Goal: Check status: Check status

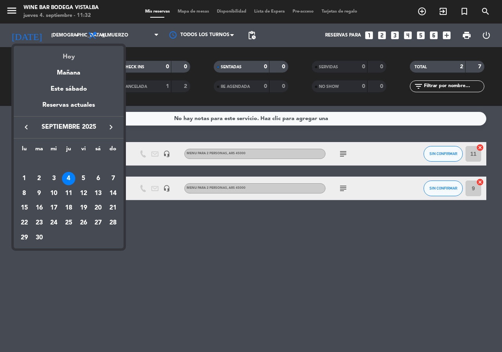
click at [57, 48] on div "Hoy" at bounding box center [69, 54] width 110 height 16
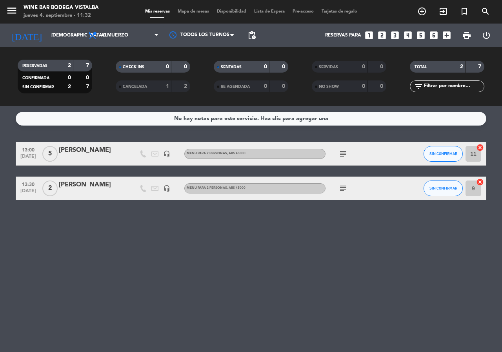
click at [22, 7] on span "menu" at bounding box center [15, 12] width 18 height 18
click at [14, 12] on icon "menu" at bounding box center [12, 11] width 12 height 12
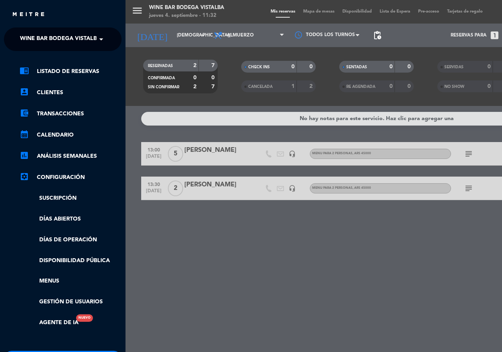
click at [39, 40] on span "Wine Bar Bodega Vistalba" at bounding box center [60, 39] width 81 height 16
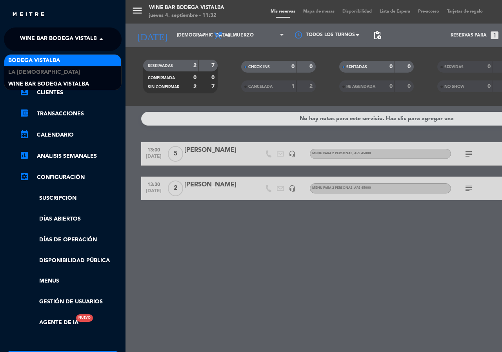
click at [44, 61] on span "BODEGA VISTALBA" at bounding box center [34, 60] width 52 height 9
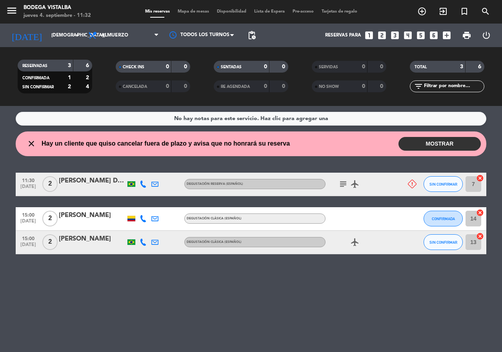
click at [344, 185] on icon "subject" at bounding box center [343, 183] width 9 height 9
click at [358, 297] on div "No hay notas para este servicio. Haz clic para agregar una close Hay un cliente…" at bounding box center [251, 229] width 502 height 246
click at [47, 35] on input "[DEMOGRAPHIC_DATA][DATE]" at bounding box center [78, 35] width 62 height 13
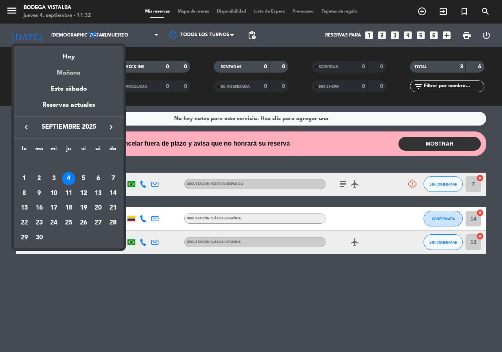
click at [43, 67] on div "Mañana" at bounding box center [69, 70] width 110 height 16
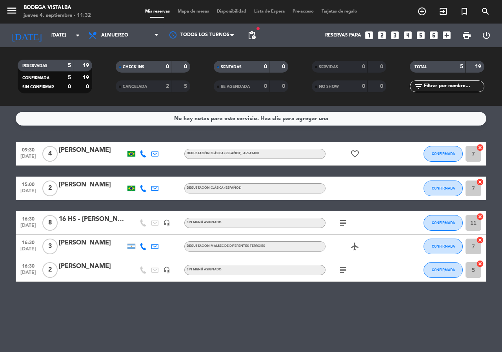
click at [332, 224] on div "subject" at bounding box center [361, 222] width 71 height 23
click at [349, 220] on div "subject" at bounding box center [361, 222] width 71 height 23
click at [345, 220] on icon "subject" at bounding box center [343, 222] width 9 height 9
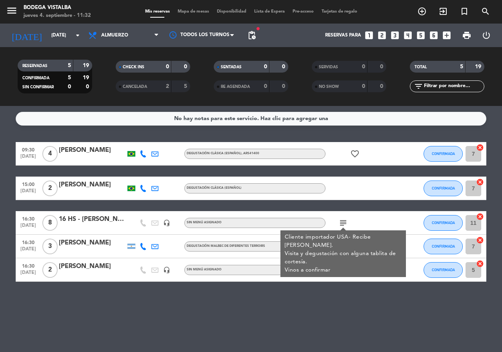
click at [337, 291] on div "No hay notas para este servicio. Haz clic para agregar una 09:30 [DATE] 4 [PERS…" at bounding box center [251, 229] width 502 height 246
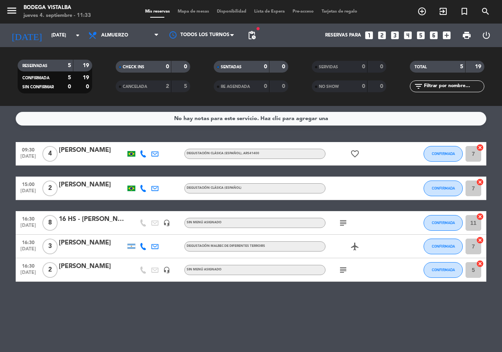
click at [346, 217] on div "subject" at bounding box center [361, 222] width 71 height 23
click at [344, 221] on icon "subject" at bounding box center [343, 222] width 9 height 9
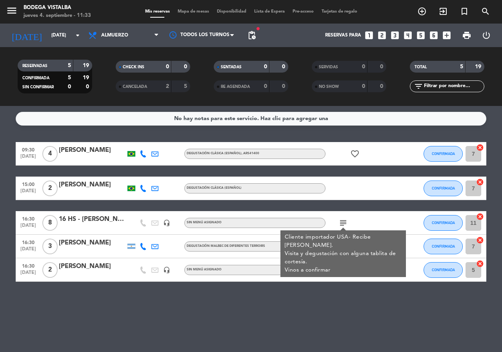
click at [350, 297] on div "No hay notas para este servicio. Haz clic para agregar una 09:30 [DATE] 4 [PERS…" at bounding box center [251, 229] width 502 height 246
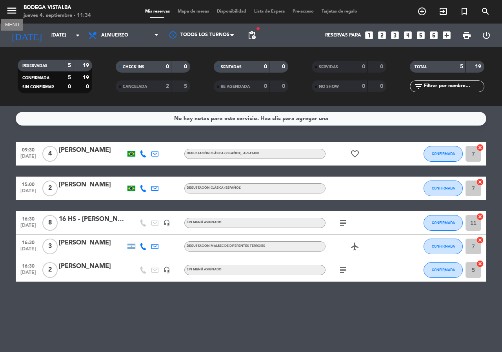
click at [17, 15] on icon "menu" at bounding box center [12, 11] width 12 height 12
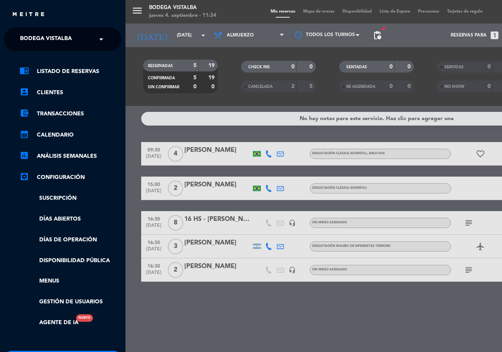
click at [40, 40] on span "BODEGA VISTALBA" at bounding box center [46, 39] width 52 height 16
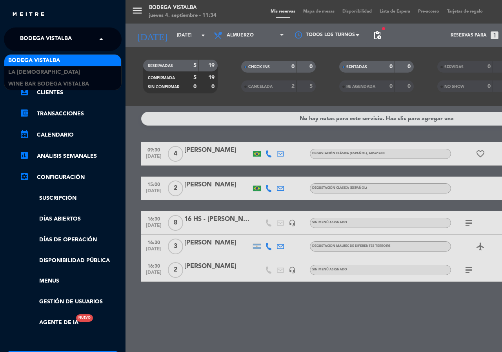
click at [167, 44] on div "menu BODEGA VISTALBA [DATE] 4. septiembre - 11:34 Mis reservas Mapa de mesas Di…" at bounding box center [377, 176] width 502 height 352
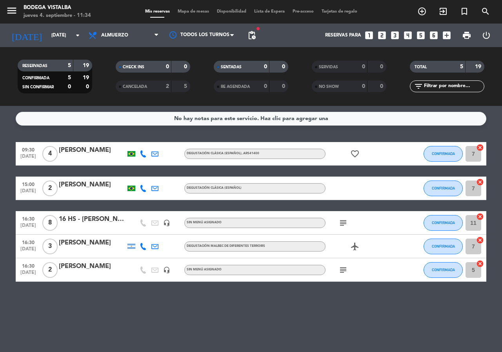
click at [162, 38] on div "menu BODEGA VISTALBA [DATE] 4. septiembre - 11:34 Mis reservas Mapa de mesas Di…" at bounding box center [251, 176] width 502 height 352
click at [73, 40] on input "[DATE]" at bounding box center [78, 35] width 62 height 13
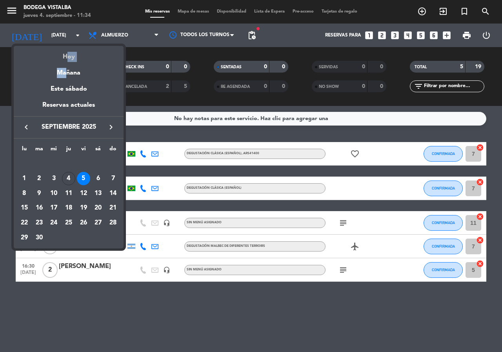
click at [64, 60] on div "semana que viene esta semana semana previa misma semana del año anterior [DATE]…" at bounding box center [69, 92] width 110 height 93
click at [64, 59] on div "Hoy" at bounding box center [69, 54] width 110 height 16
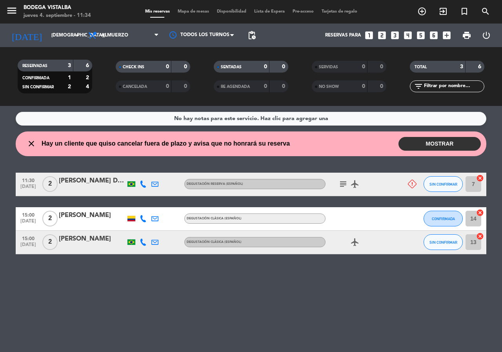
click at [401, 147] on button "MOSTRAR" at bounding box center [440, 144] width 82 height 14
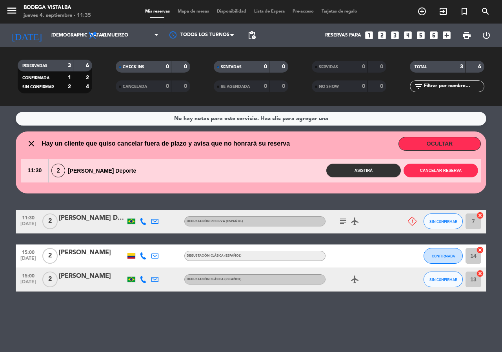
click at [385, 266] on div at bounding box center [361, 255] width 71 height 23
click at [53, 30] on input "[DEMOGRAPHIC_DATA][DATE]" at bounding box center [78, 35] width 62 height 13
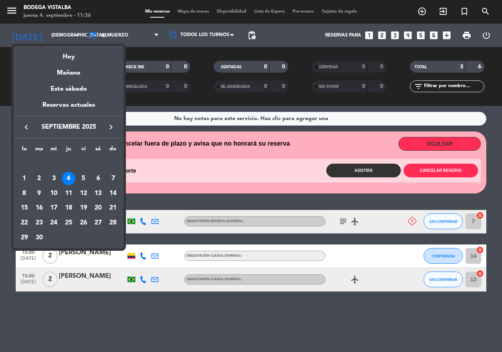
click at [111, 129] on icon "keyboard_arrow_right" at bounding box center [110, 126] width 9 height 9
click at [98, 194] on div "11" at bounding box center [97, 193] width 13 height 13
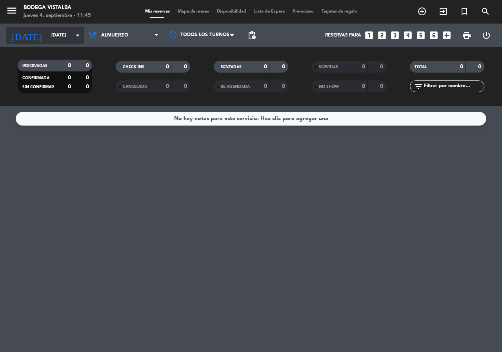
click at [47, 38] on input "[DATE]" at bounding box center [78, 35] width 62 height 13
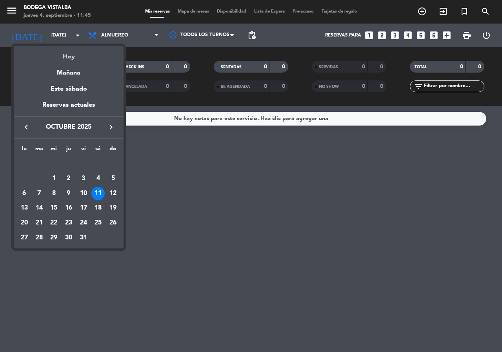
click at [47, 53] on div "Hoy" at bounding box center [69, 54] width 110 height 16
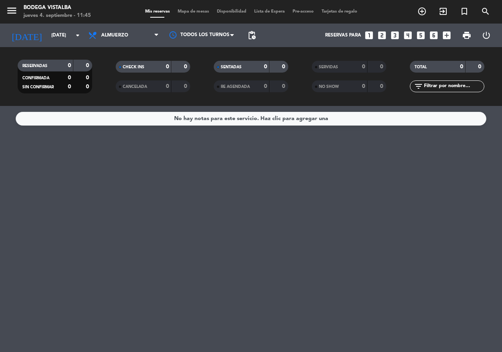
type input "[DEMOGRAPHIC_DATA][DATE]"
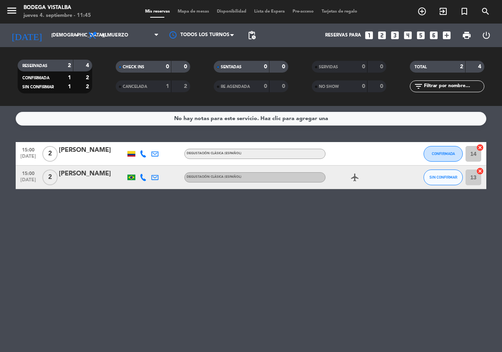
click at [231, 293] on div "No hay notas para este servicio. Haz clic para agregar una 15:00 [DATE] 2 [PERS…" at bounding box center [251, 229] width 502 height 246
